Goal: Task Accomplishment & Management: Use online tool/utility

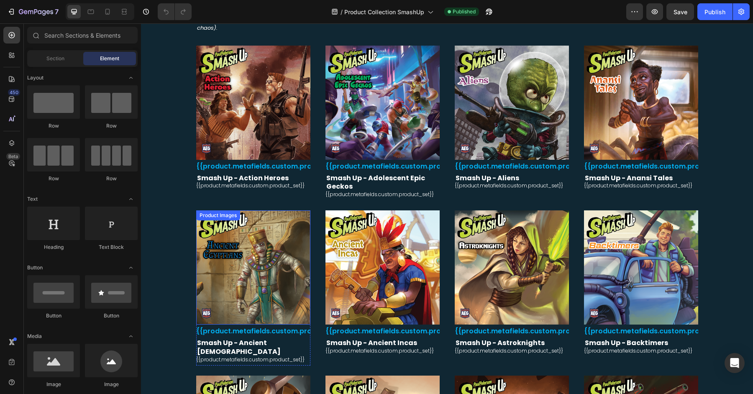
scroll to position [216, 0]
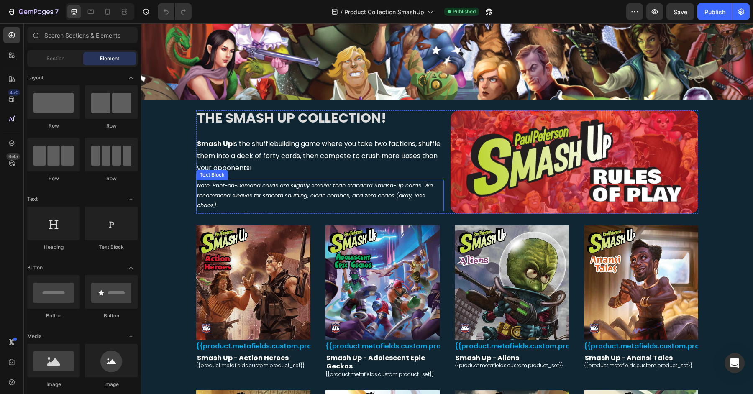
click at [402, 188] on p "Note: Print-on-Demand cards are slightly smaller than standard Smash-Up cards. …" at bounding box center [320, 195] width 246 height 29
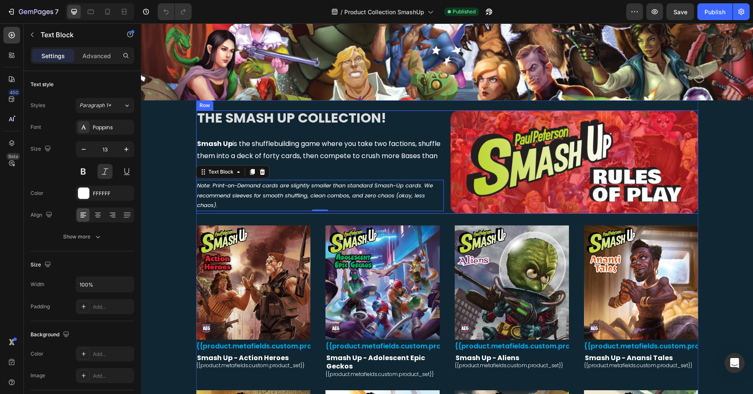
click at [451, 111] on link at bounding box center [575, 162] width 248 height 103
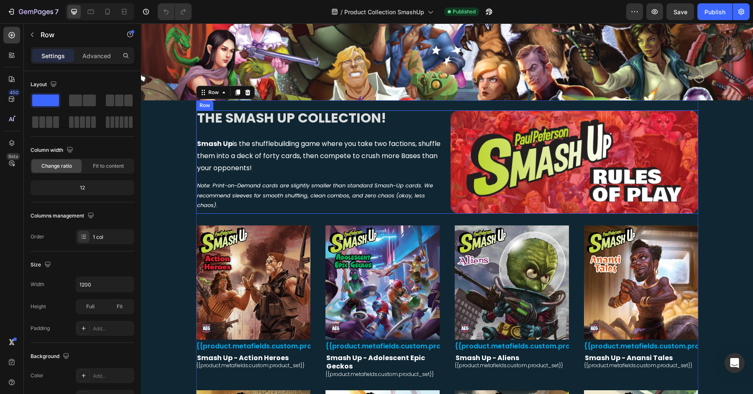
click at [443, 113] on div "THE SMASH UP COLLECTION! Heading Smash Up is the shufflebuilding game where you…" at bounding box center [447, 162] width 502 height 103
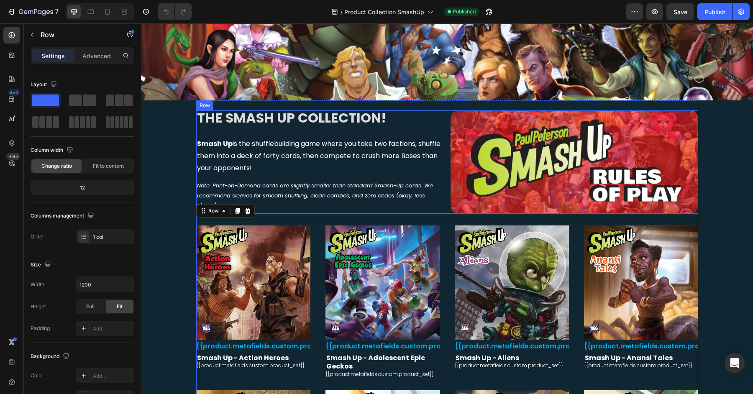
click at [443, 111] on div "THE SMASH UP COLLECTION! Heading Smash Up is the shufflebuilding game where you…" at bounding box center [447, 162] width 502 height 103
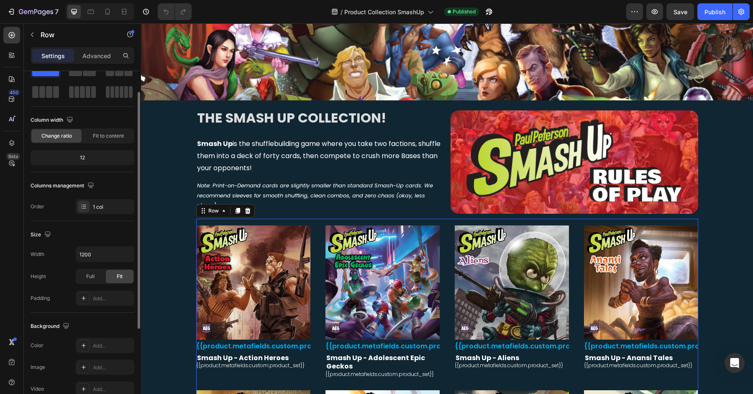
scroll to position [31, 0]
click at [78, 155] on div "12" at bounding box center [82, 158] width 100 height 12
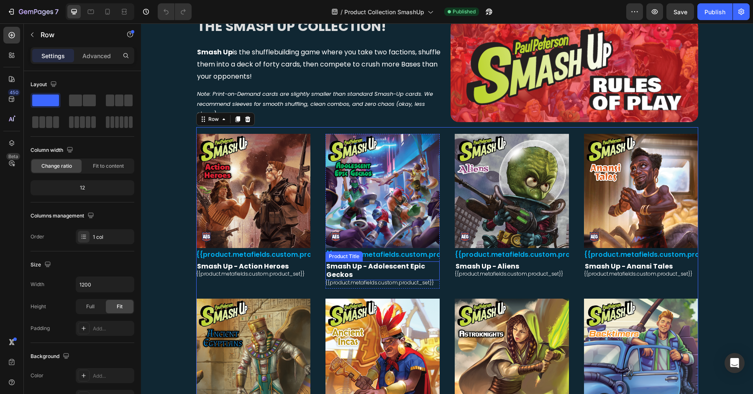
scroll to position [306, 0]
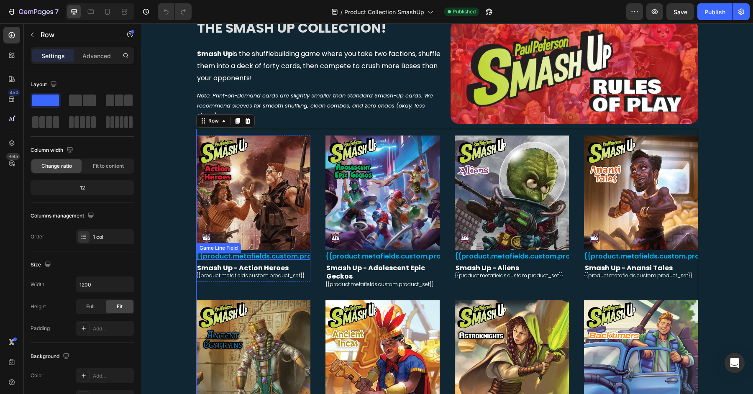
click at [253, 255] on font "{{product.metafields.custom.product_line}}" at bounding box center [273, 257] width 155 height 10
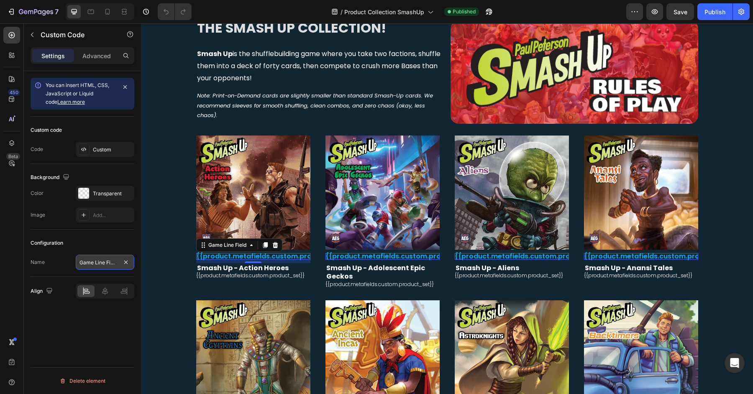
scroll to position [0, 0]
click at [118, 260] on input "Game Line Field" at bounding box center [105, 262] width 59 height 15
click at [104, 147] on div "Custom" at bounding box center [112, 150] width 39 height 8
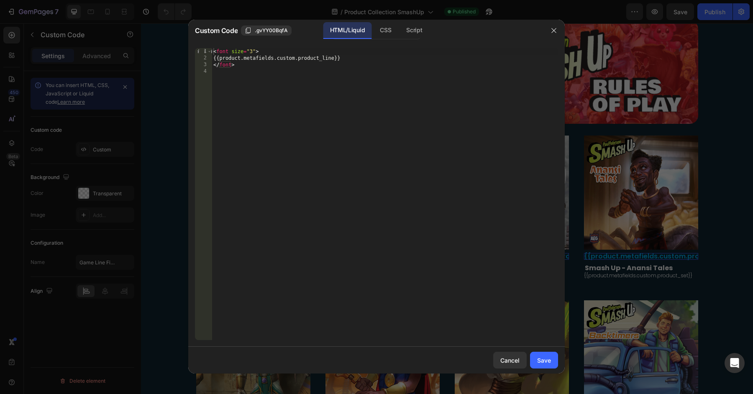
click at [166, 164] on div at bounding box center [376, 197] width 753 height 394
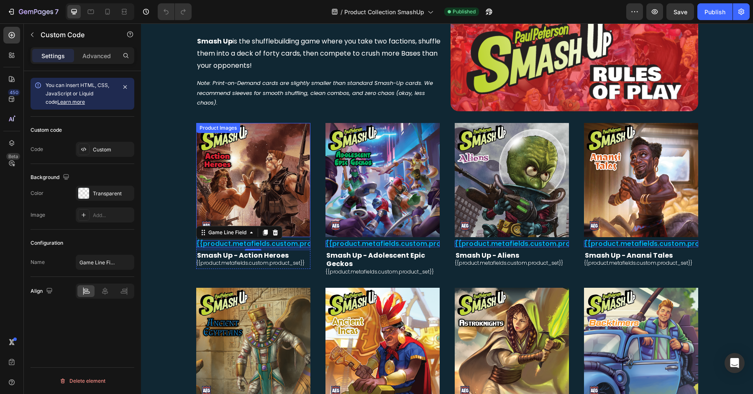
scroll to position [317, 0]
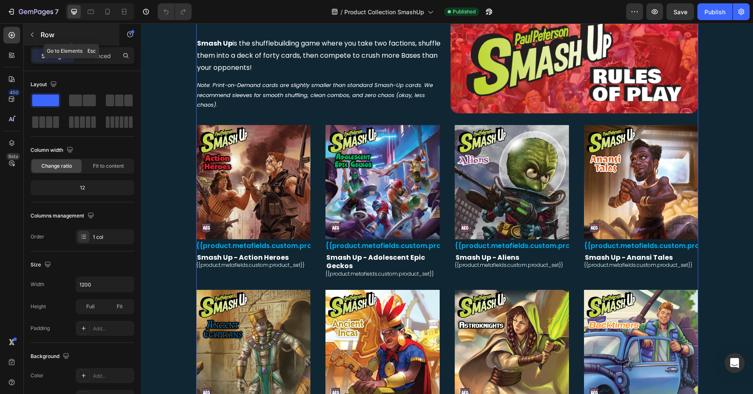
click at [36, 33] on button "button" at bounding box center [32, 34] width 13 height 13
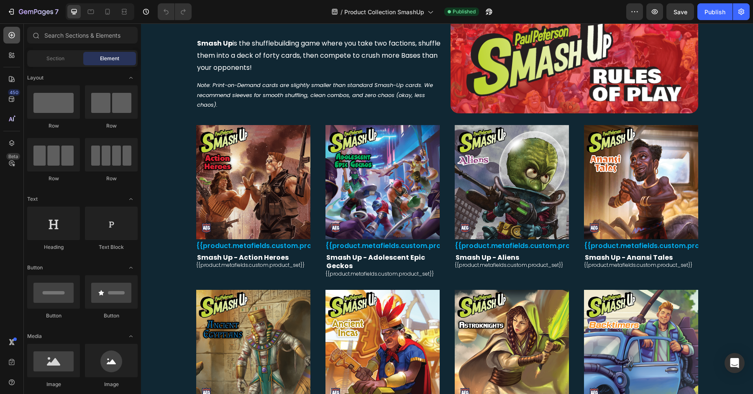
click at [13, 36] on icon at bounding box center [12, 35] width 8 height 8
click at [12, 49] on div at bounding box center [11, 55] width 17 height 17
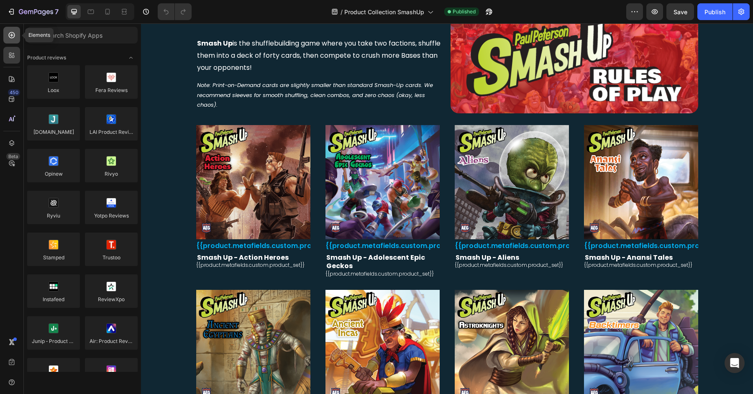
click at [13, 41] on div at bounding box center [11, 35] width 17 height 17
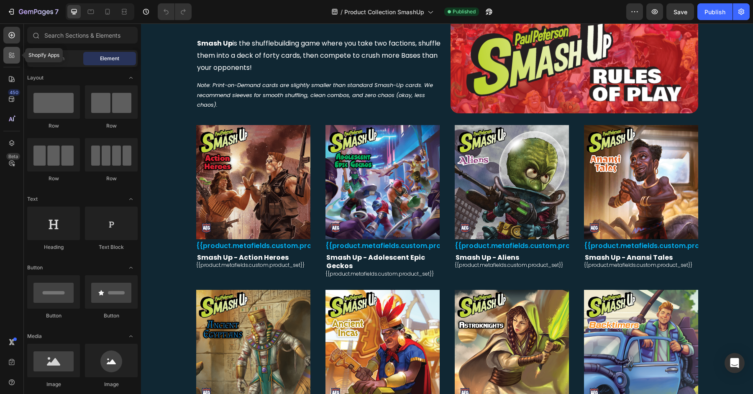
click at [13, 52] on icon at bounding box center [12, 55] width 8 height 8
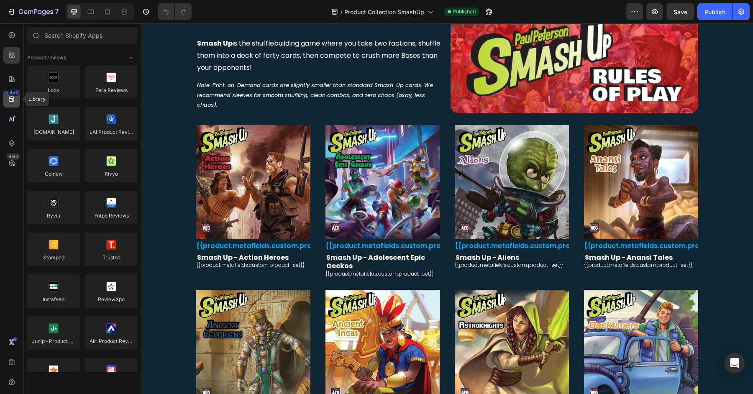
click at [13, 104] on div "450" at bounding box center [11, 99] width 17 height 17
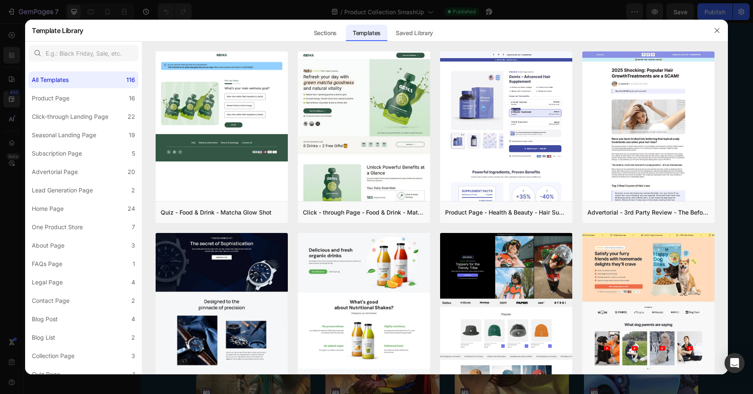
click at [121, 6] on div at bounding box center [376, 197] width 753 height 394
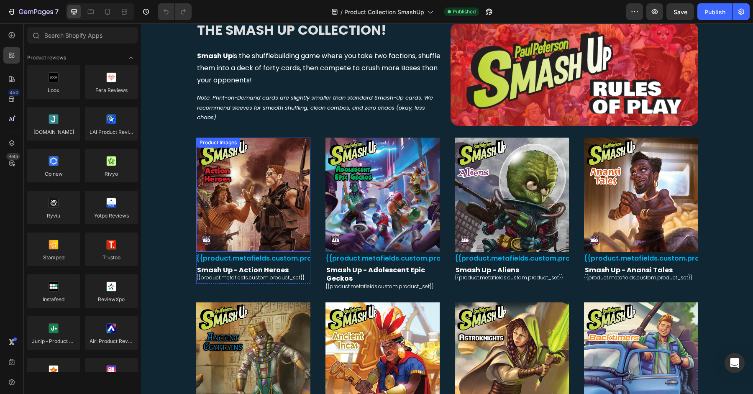
scroll to position [305, 0]
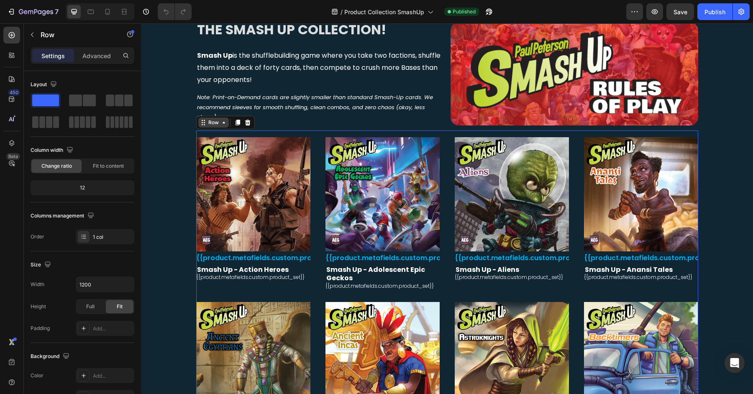
click at [209, 123] on div "Row" at bounding box center [214, 123] width 14 height 8
click at [95, 56] on p "Advanced" at bounding box center [96, 55] width 28 height 9
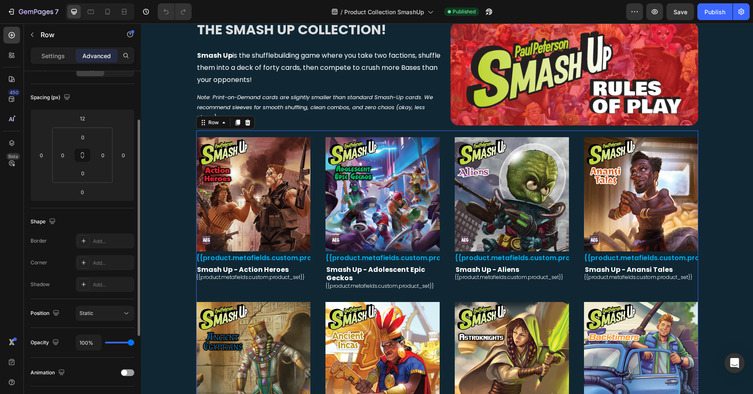
scroll to position [109, 0]
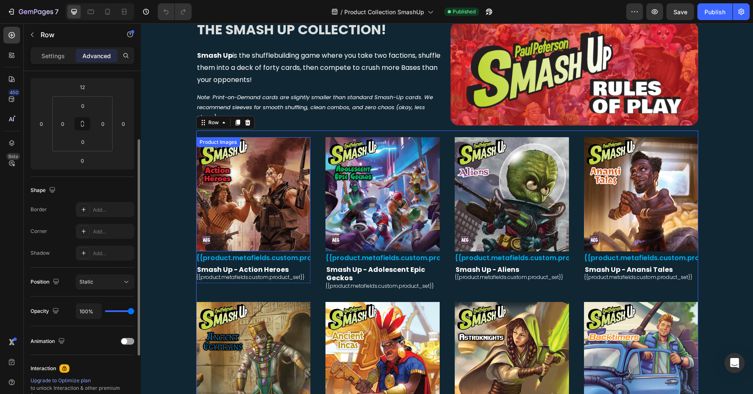
click at [284, 193] on img at bounding box center [253, 194] width 114 height 114
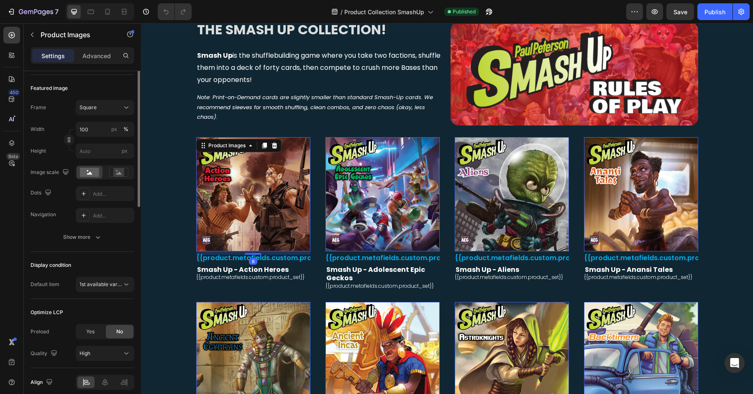
scroll to position [0, 0]
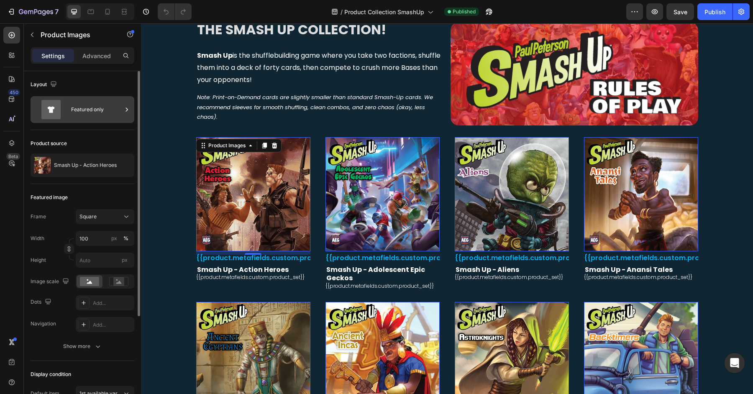
click at [102, 108] on div "Featured only" at bounding box center [96, 109] width 51 height 19
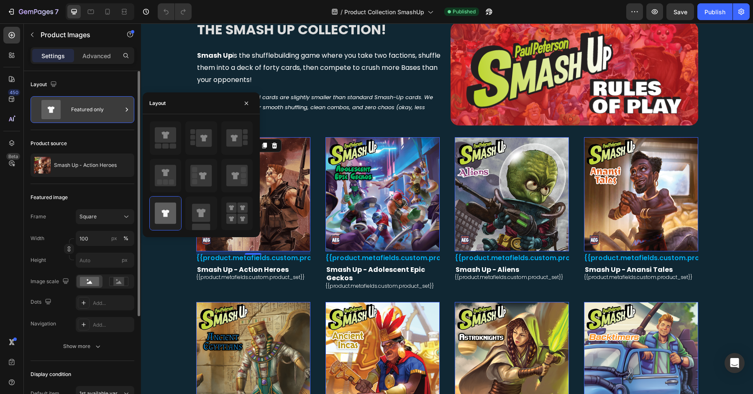
click at [107, 103] on div "Featured only" at bounding box center [96, 109] width 51 height 19
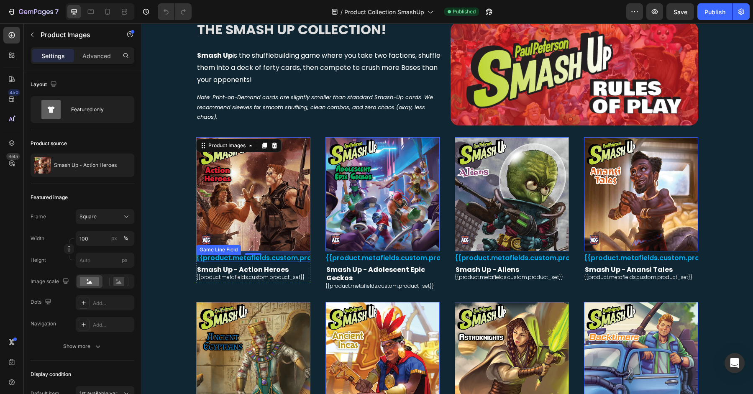
click at [226, 258] on font "{{product.metafields.custom.product_line}}" at bounding box center [273, 258] width 155 height 10
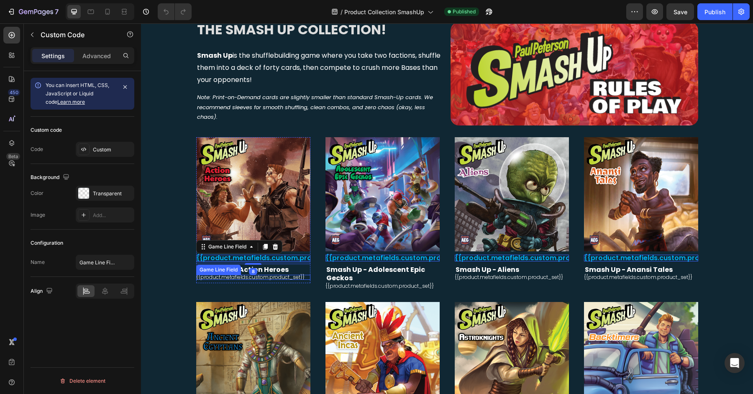
click at [224, 275] on div "{{product.metafields.custom.product_set}}" at bounding box center [253, 277] width 114 height 5
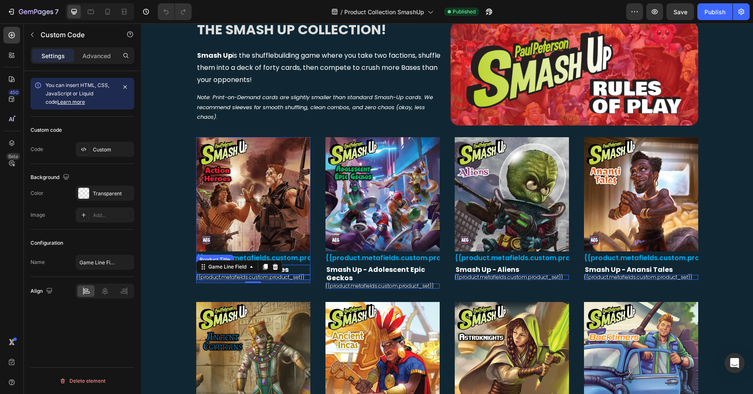
click at [293, 271] on h2 "Smash Up - Action Heroes" at bounding box center [253, 270] width 114 height 10
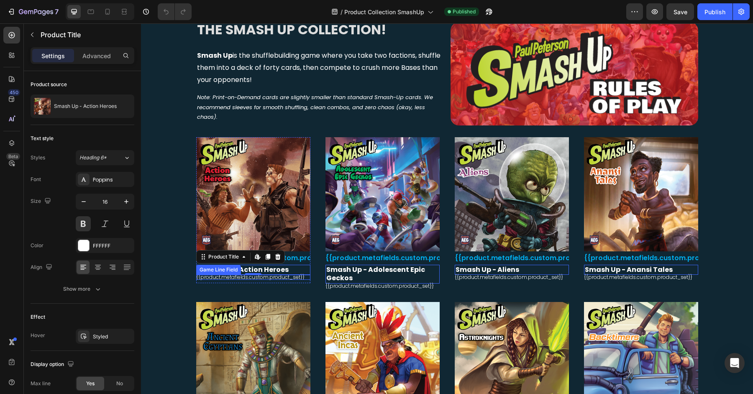
click at [255, 278] on div "{{product.metafields.custom.product_set}}" at bounding box center [253, 277] width 114 height 5
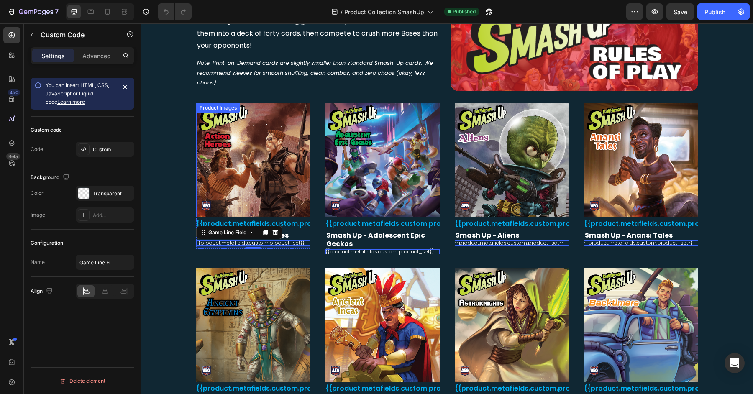
scroll to position [340, 0]
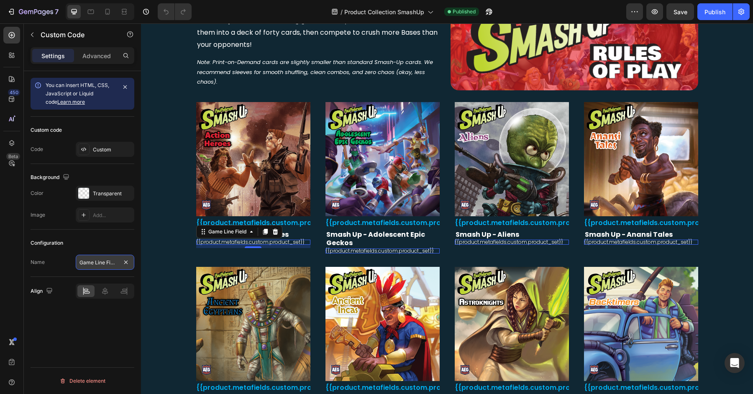
click at [107, 258] on input "Game Line Field" at bounding box center [105, 262] width 59 height 15
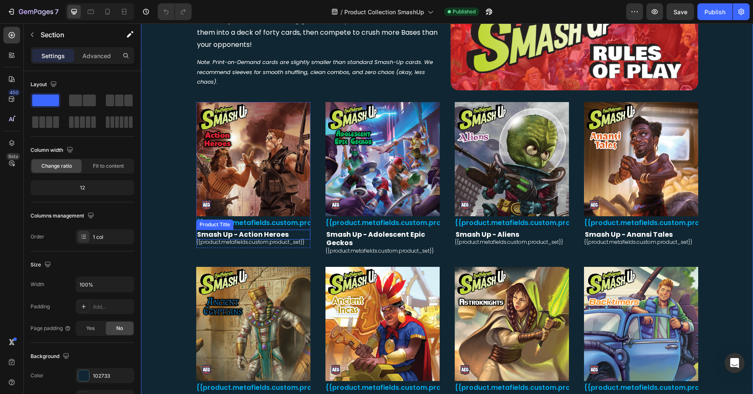
click at [218, 236] on h2 "Smash Up - Action Heroes" at bounding box center [253, 235] width 114 height 10
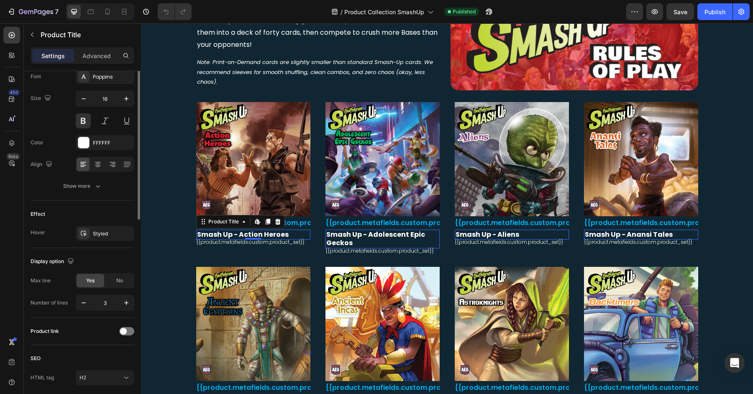
scroll to position [0, 0]
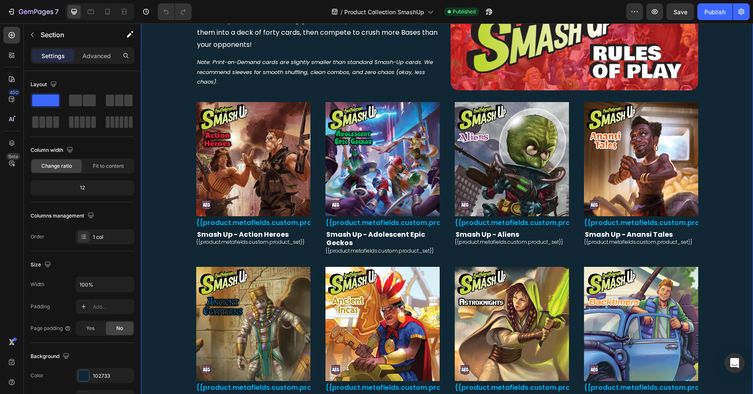
click at [53, 32] on p "Section" at bounding box center [75, 35] width 69 height 10
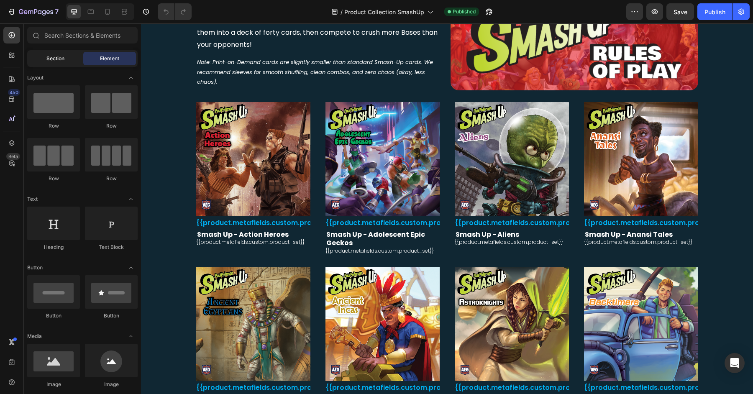
click at [49, 56] on span "Section" at bounding box center [55, 59] width 18 height 8
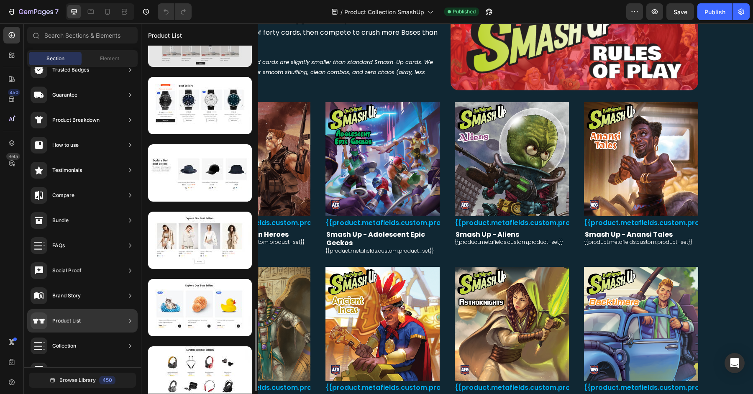
scroll to position [1129, 0]
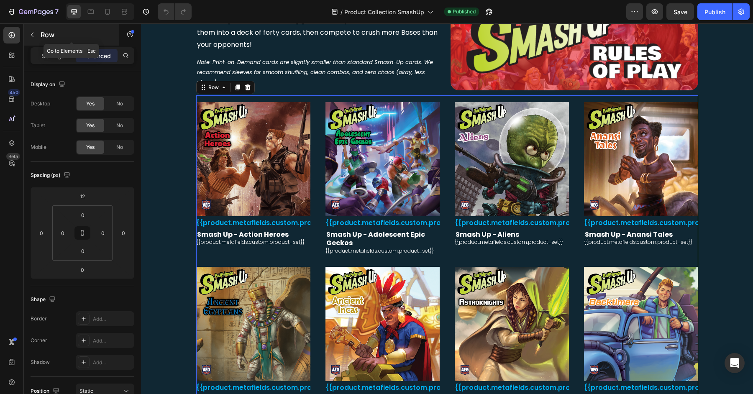
click at [34, 33] on icon "button" at bounding box center [32, 34] width 7 height 7
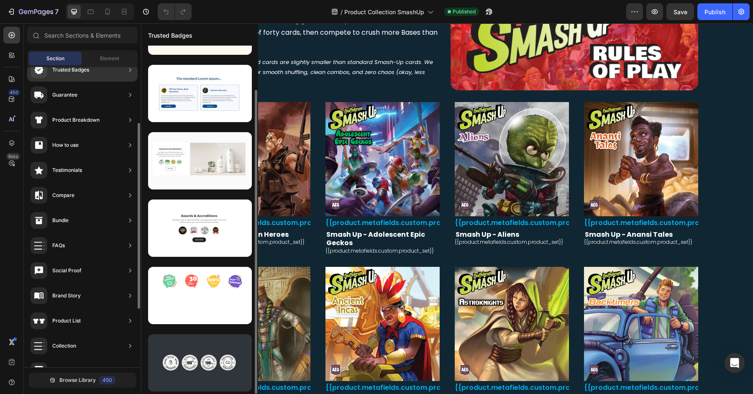
scroll to position [0, 0]
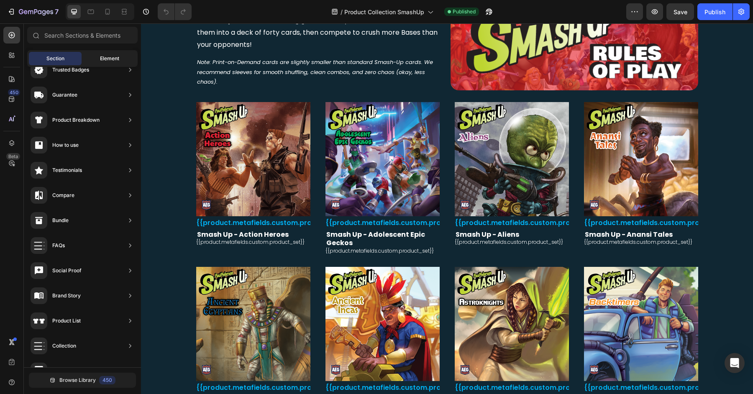
click at [103, 56] on span "Element" at bounding box center [109, 59] width 19 height 8
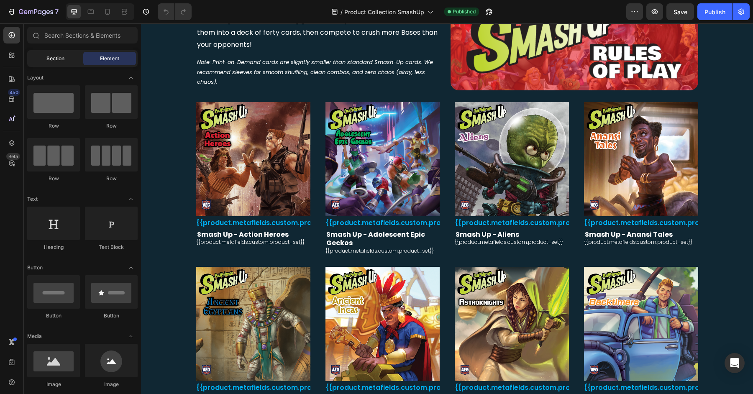
click at [70, 57] on div "Section" at bounding box center [55, 58] width 53 height 13
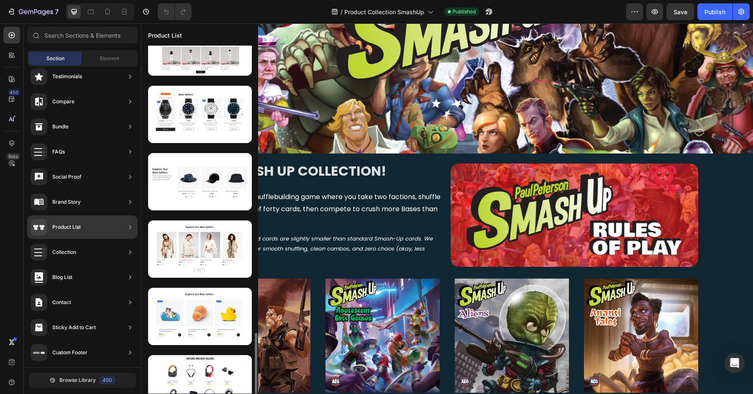
scroll to position [1129, 0]
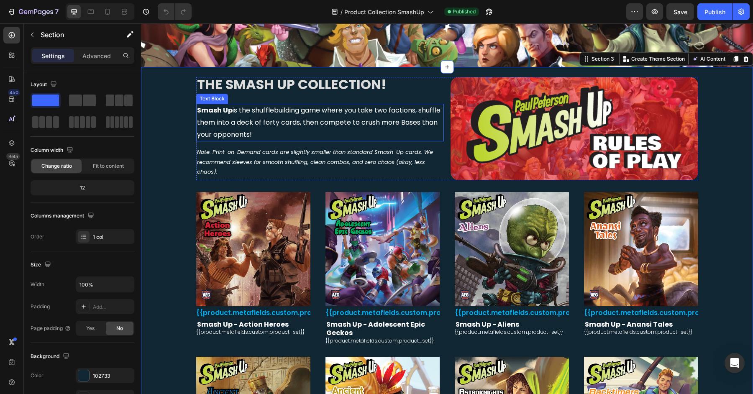
scroll to position [262, 0]
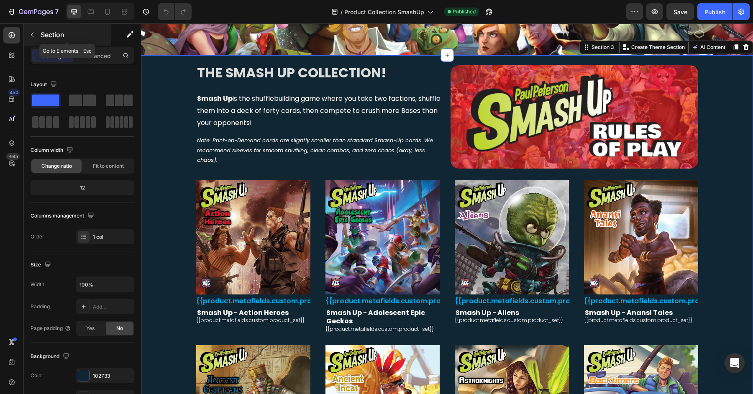
click at [46, 30] on p "Section" at bounding box center [75, 35] width 69 height 10
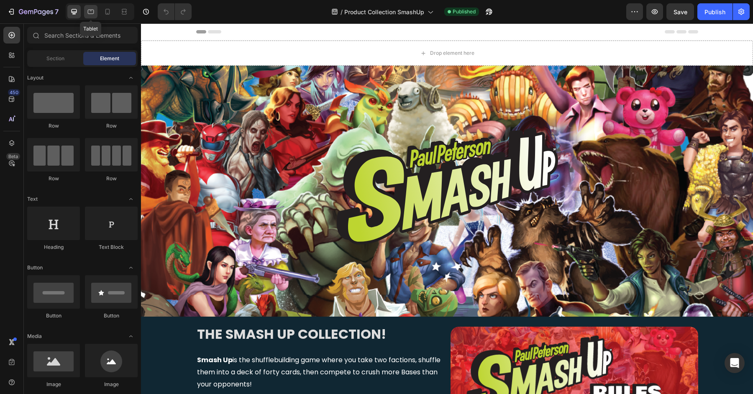
click at [92, 9] on icon at bounding box center [91, 12] width 8 height 8
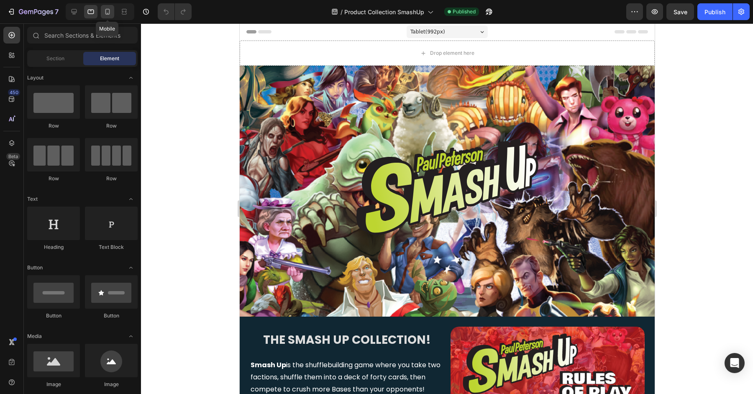
click at [102, 10] on div at bounding box center [107, 11] width 13 height 13
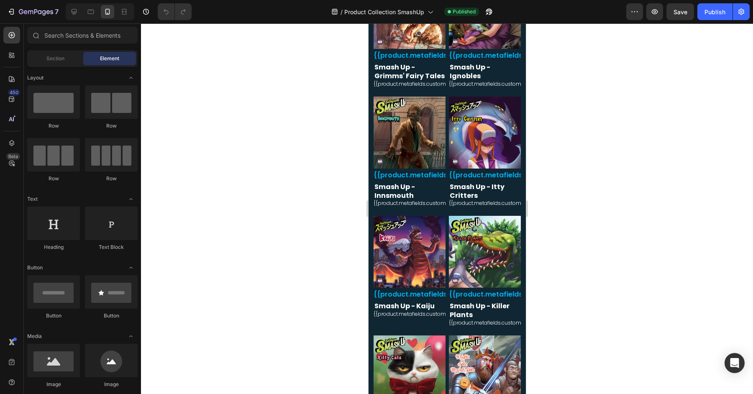
scroll to position [1983, 0]
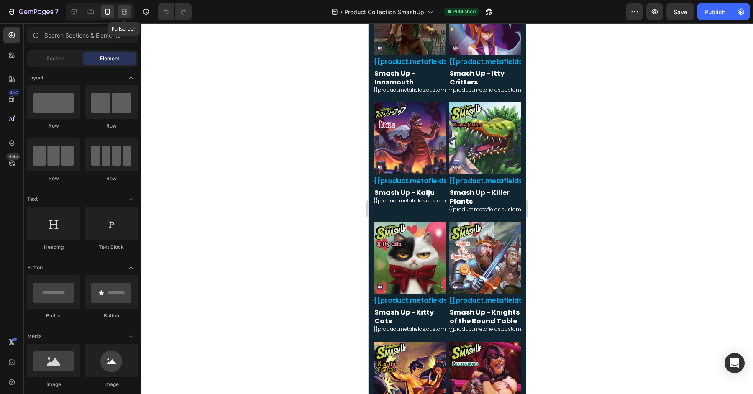
click at [125, 12] on icon at bounding box center [124, 12] width 8 height 8
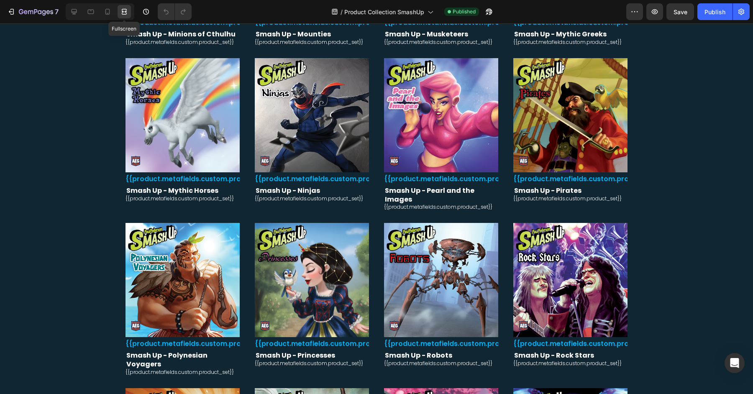
scroll to position [2703, 0]
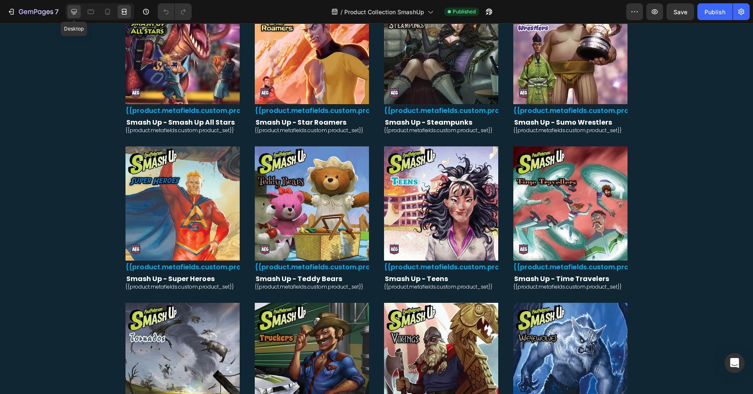
click at [77, 9] on icon at bounding box center [74, 12] width 8 height 8
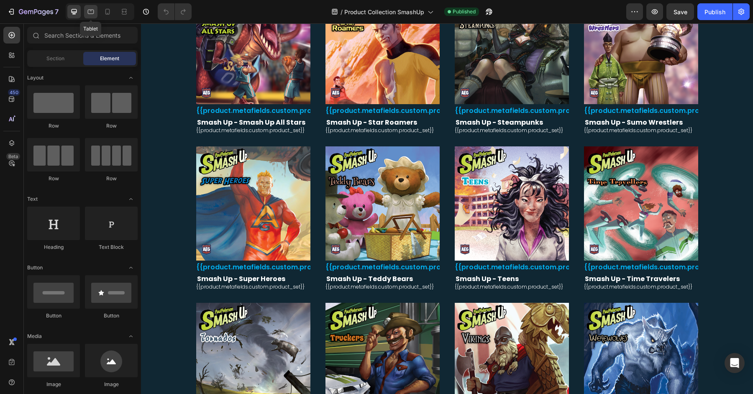
click at [91, 11] on icon at bounding box center [91, 12] width 6 height 5
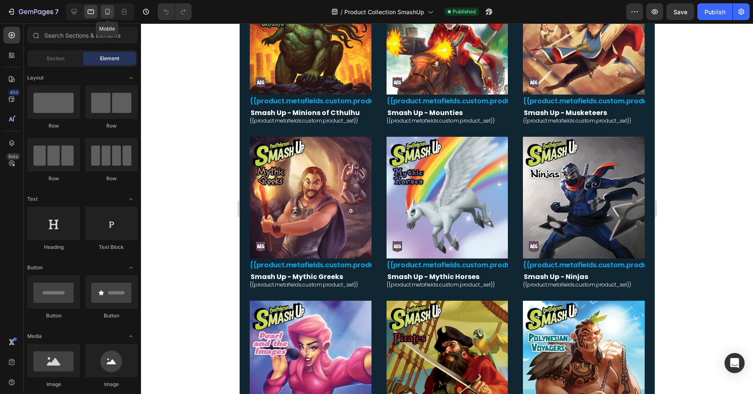
click at [112, 10] on div at bounding box center [107, 11] width 13 height 13
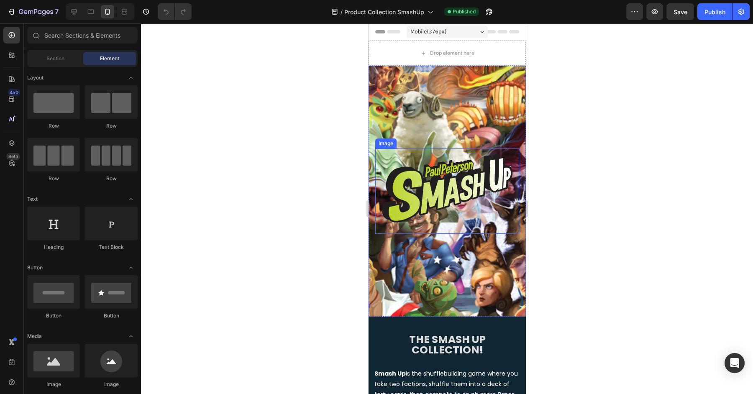
click at [430, 159] on img at bounding box center [447, 191] width 144 height 85
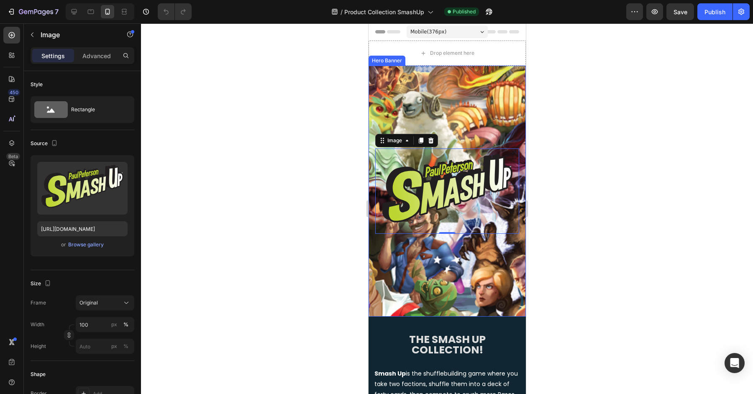
click at [434, 102] on div "Background Image" at bounding box center [446, 191] width 157 height 251
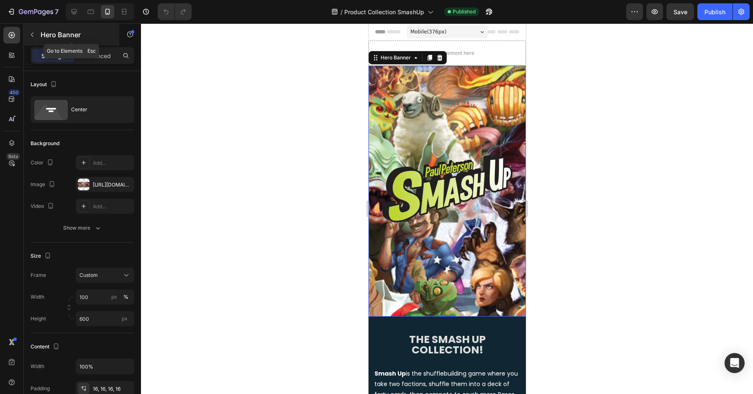
click at [53, 33] on p "Hero Banner" at bounding box center [76, 35] width 71 height 10
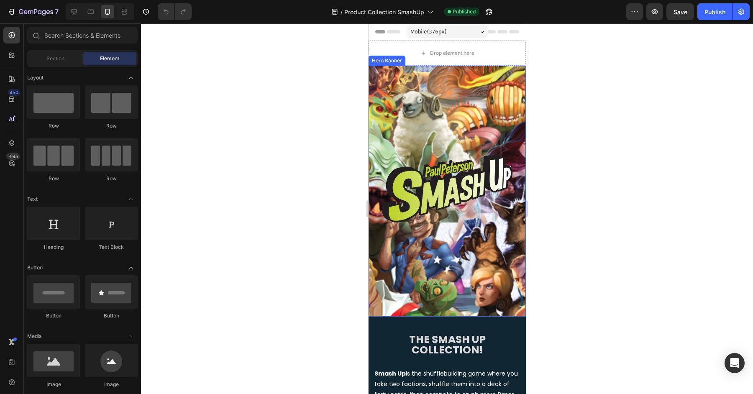
click at [442, 99] on div "Background Image" at bounding box center [446, 191] width 157 height 251
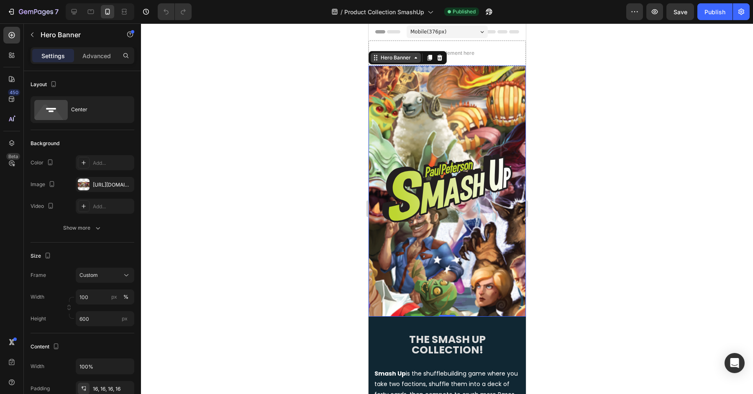
click at [396, 61] on div "Hero Banner" at bounding box center [395, 58] width 33 height 8
click at [305, 90] on div at bounding box center [447, 208] width 612 height 371
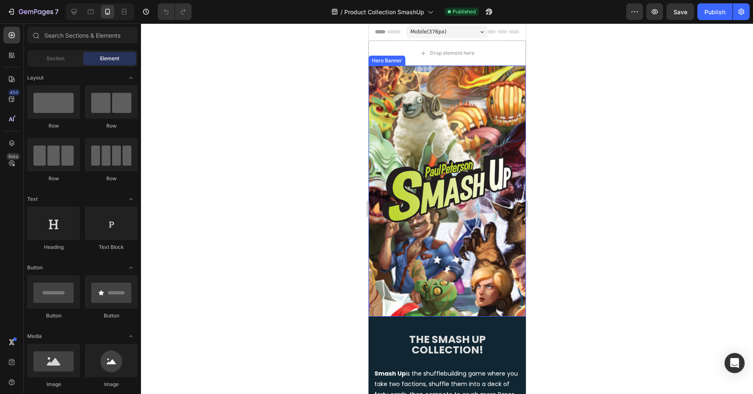
click at [468, 149] on div "Image" at bounding box center [446, 191] width 157 height 99
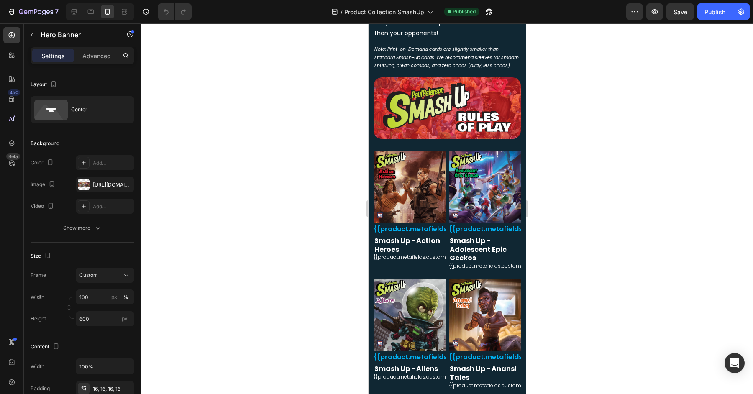
scroll to position [405, 0]
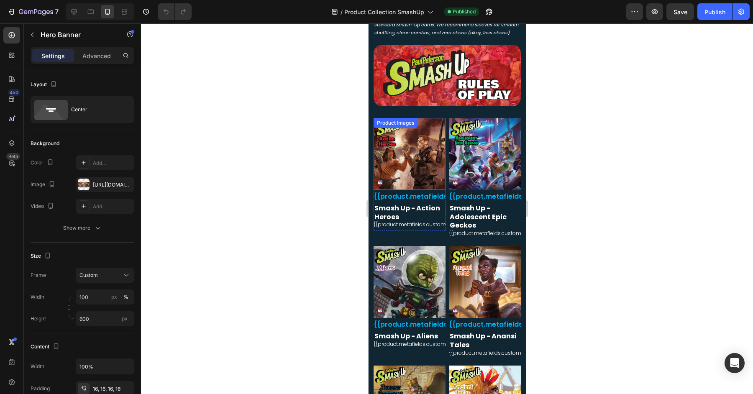
click at [418, 158] on img at bounding box center [409, 154] width 72 height 72
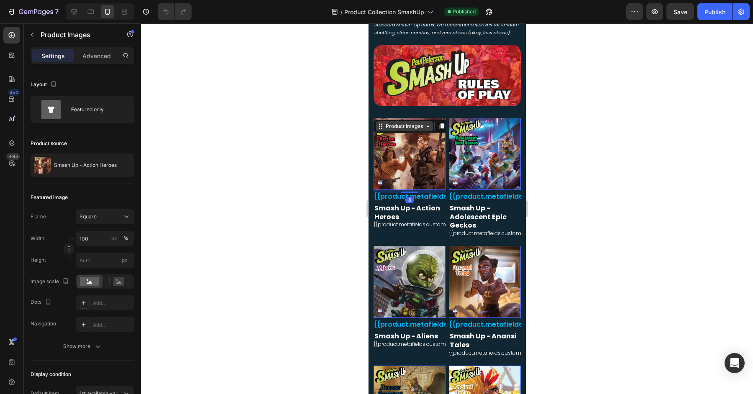
click at [410, 128] on div "Product Images" at bounding box center [404, 127] width 41 height 8
click at [292, 147] on div at bounding box center [447, 208] width 612 height 371
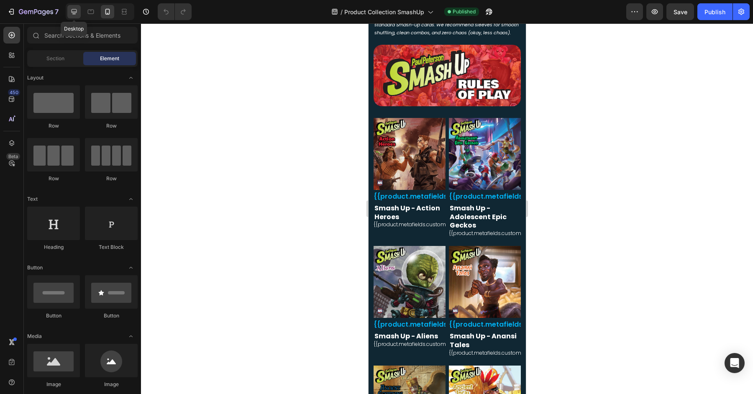
click at [70, 10] on icon at bounding box center [74, 12] width 8 height 8
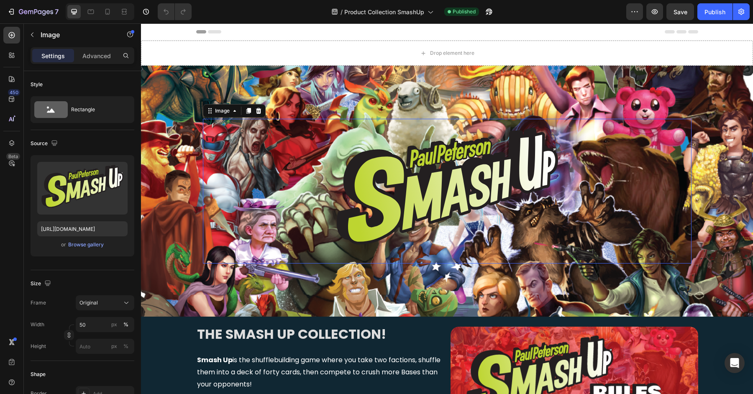
click at [437, 200] on img at bounding box center [447, 191] width 244 height 145
click at [227, 113] on div "Image" at bounding box center [222, 111] width 18 height 8
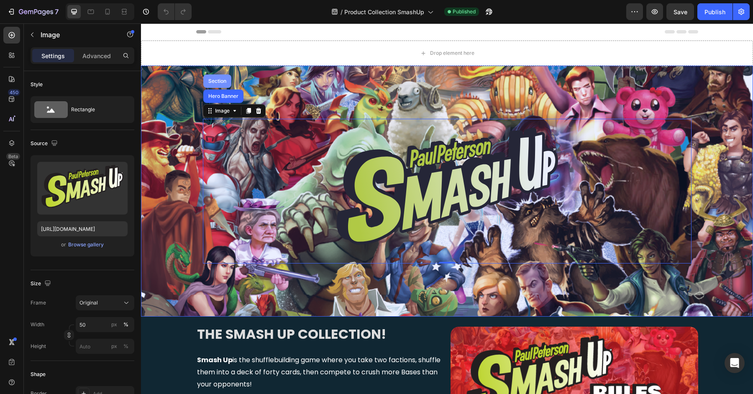
click at [215, 85] on div "Section" at bounding box center [217, 81] width 28 height 13
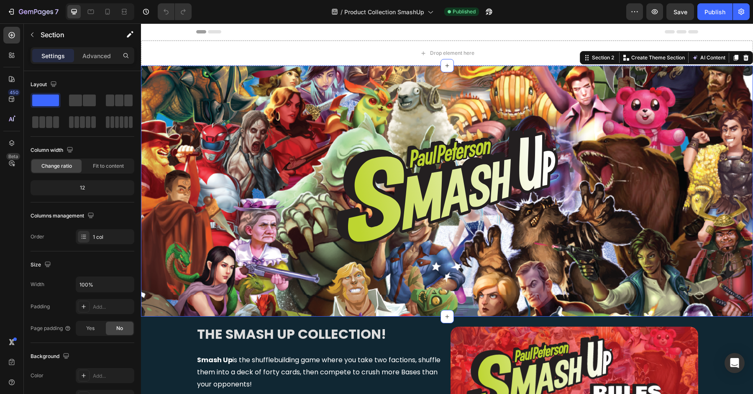
click at [285, 7] on div "/ Product Collection SmashUp Published" at bounding box center [412, 11] width 428 height 17
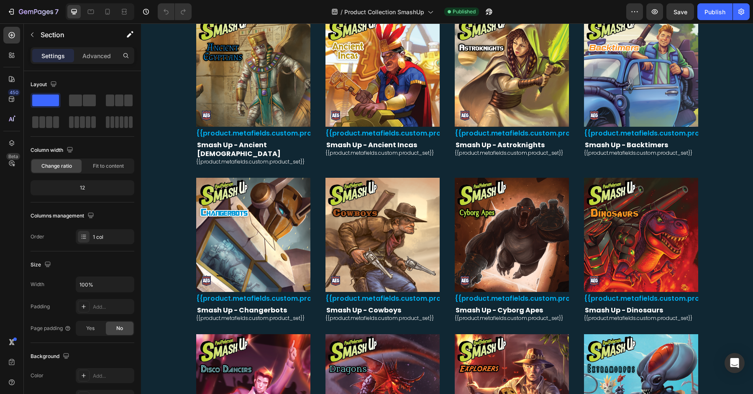
scroll to position [640, 0]
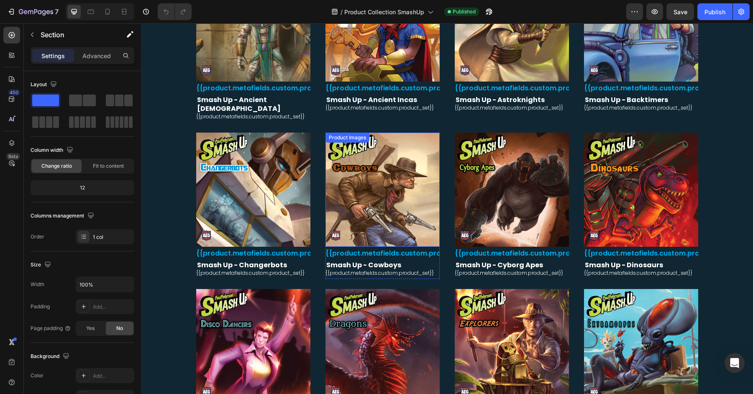
click at [423, 186] on img at bounding box center [383, 190] width 114 height 114
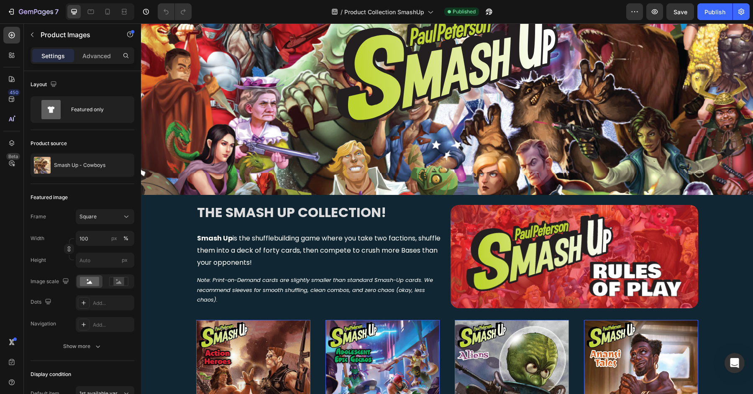
scroll to position [119, 0]
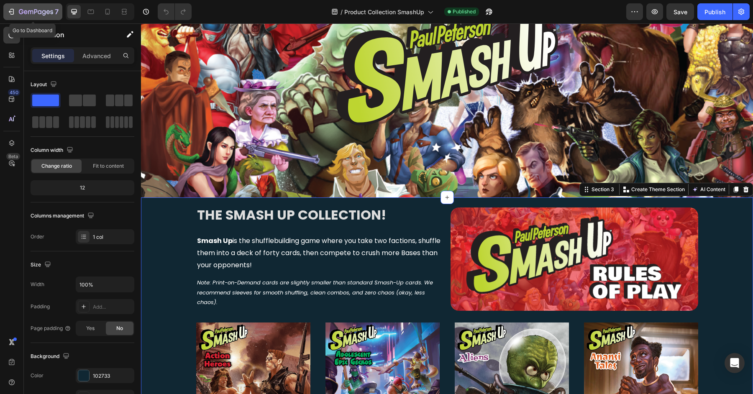
click at [39, 13] on icon "button" at bounding box center [40, 12] width 4 height 4
